Goal: Task Accomplishment & Management: Manage account settings

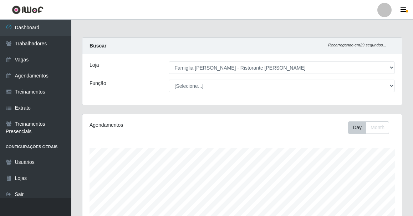
select select "267"
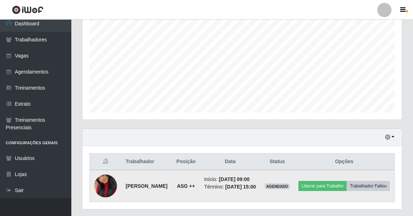
scroll to position [175, 0]
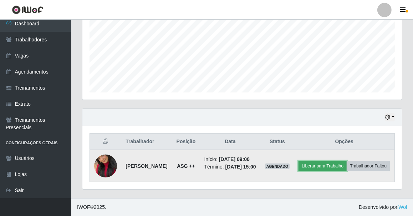
click at [341, 161] on button "Liberar para Trabalho" at bounding box center [323, 166] width 48 height 10
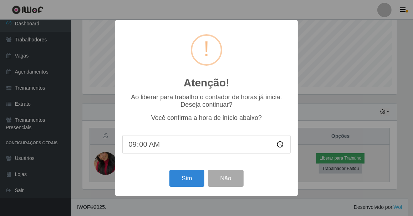
scroll to position [148, 317]
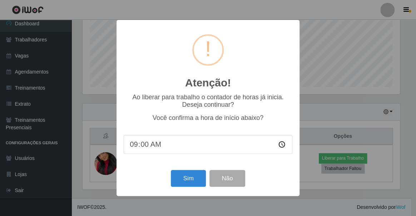
click at [323, 95] on div "Atenção! × Ao liberar para trabalho o contador de horas já inicia. Deseja conti…" at bounding box center [208, 108] width 416 height 216
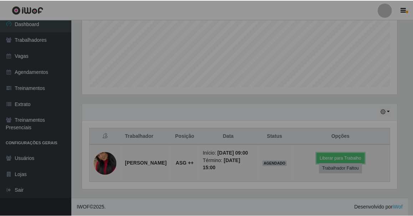
scroll to position [148, 320]
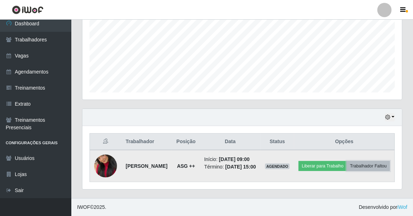
click at [347, 162] on button "Trabalhador Faltou" at bounding box center [368, 166] width 43 height 10
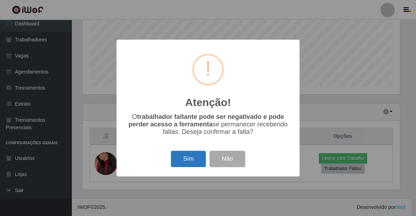
click at [189, 157] on button "Sim" at bounding box center [188, 159] width 35 height 17
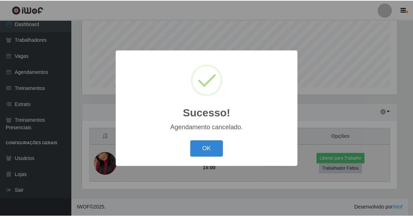
scroll to position [131, 0]
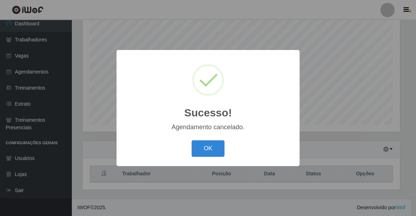
click at [191, 140] on button "OK" at bounding box center [207, 148] width 33 height 17
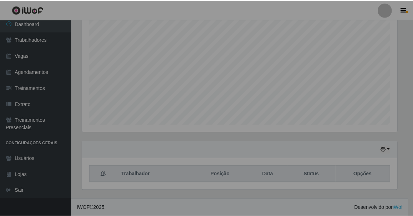
scroll to position [148, 320]
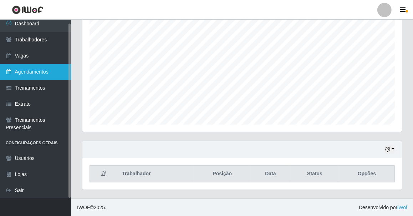
click at [32, 73] on link "Agendamentos" at bounding box center [35, 72] width 71 height 16
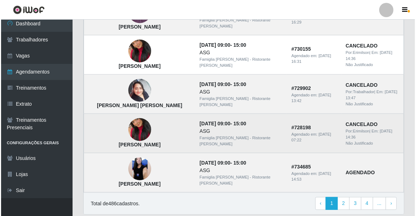
scroll to position [528, 0]
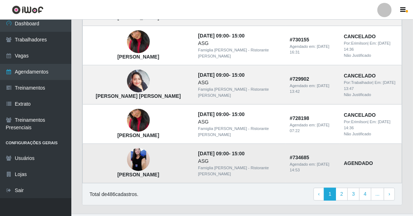
click at [128, 150] on img at bounding box center [138, 159] width 23 height 51
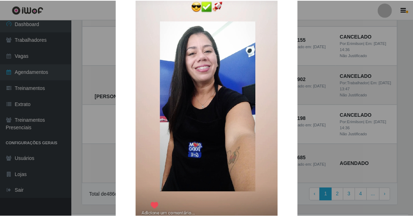
scroll to position [97, 0]
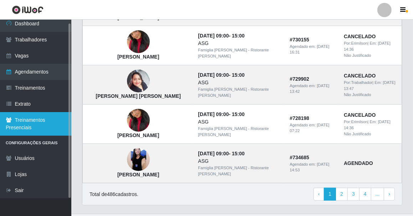
click at [61, 112] on link "Treinamentos Presenciais" at bounding box center [35, 124] width 71 height 24
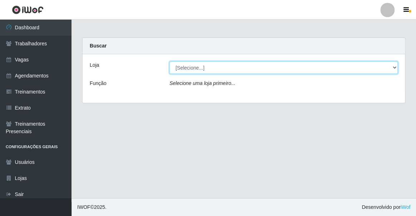
click at [214, 69] on select "[Selecione...] Famiglia [PERSON_NAME] - Ristorante [PERSON_NAME]" at bounding box center [283, 67] width 228 height 12
select select "267"
click at [169, 61] on select "[Selecione...] Famiglia Muccini - Ristorante João Pessoa" at bounding box center [283, 67] width 228 height 12
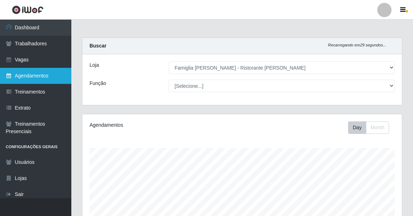
scroll to position [148, 320]
click at [47, 77] on link "Agendamentos" at bounding box center [35, 76] width 71 height 16
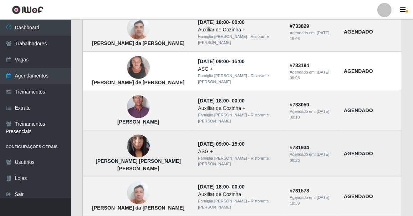
scroll to position [292, 0]
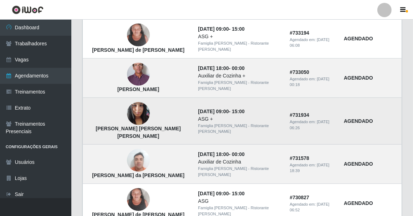
click at [127, 105] on img at bounding box center [138, 114] width 23 height 30
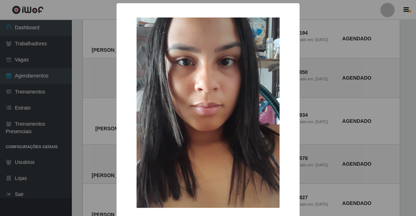
click at [75, 115] on div "× Polyana Jordão Lopes da Silva OK Cancel" at bounding box center [208, 108] width 416 height 216
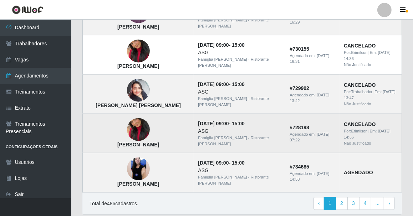
scroll to position [528, 0]
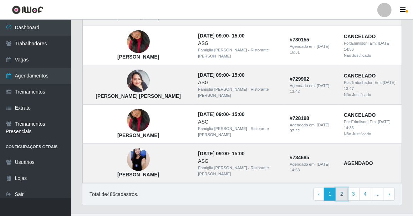
click at [341, 188] on link "2" at bounding box center [342, 194] width 12 height 13
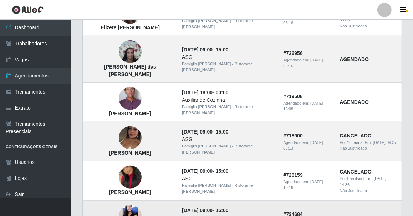
scroll to position [519, 0]
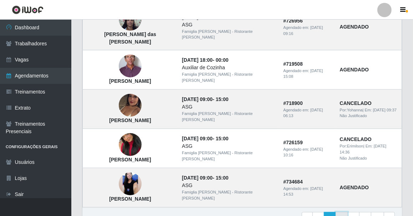
click at [343, 212] on link "3" at bounding box center [342, 218] width 12 height 13
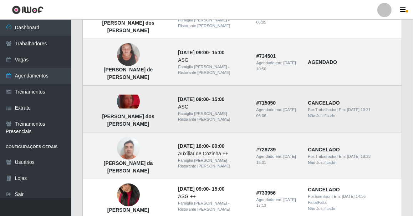
scroll to position [130, 0]
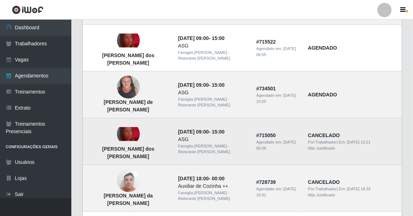
click at [128, 127] on img at bounding box center [128, 134] width 23 height 14
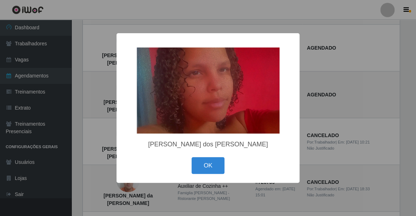
click at [75, 107] on div "× [PERSON_NAME] dos [PERSON_NAME] OK Cancel" at bounding box center [208, 108] width 416 height 216
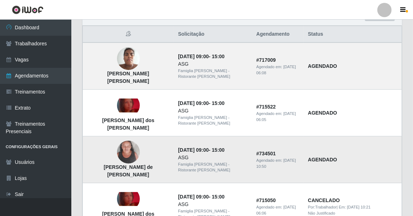
scroll to position [32, 0]
